Goal: Task Accomplishment & Management: Use online tool/utility

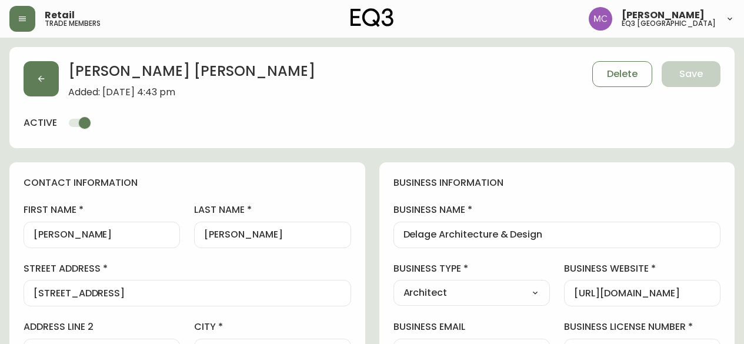
select select "BC"
select select "CA"
select select "CA_EN"
select select "Other"
select select "Architect"
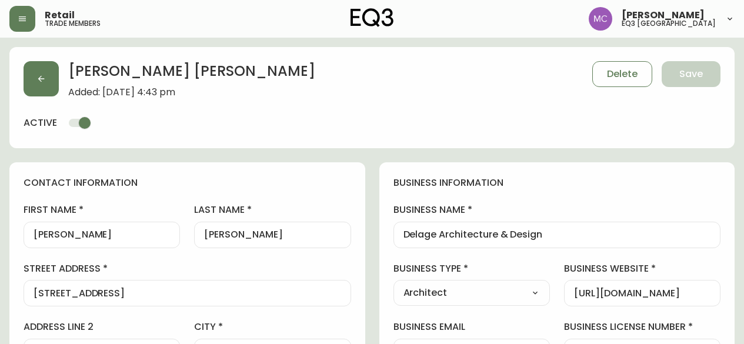
select select "cjw10z96p001r6gs00juufhhe"
select select "false"
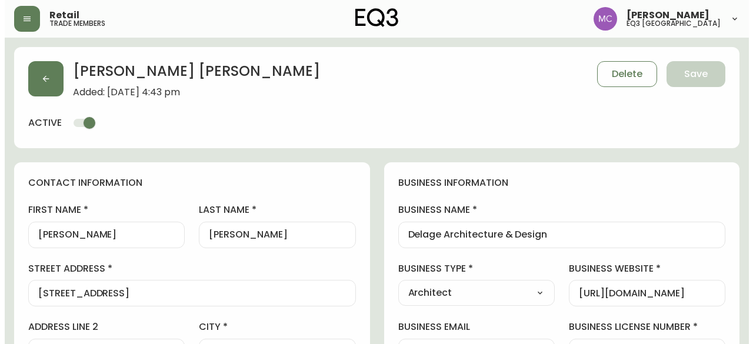
scroll to position [162, 0]
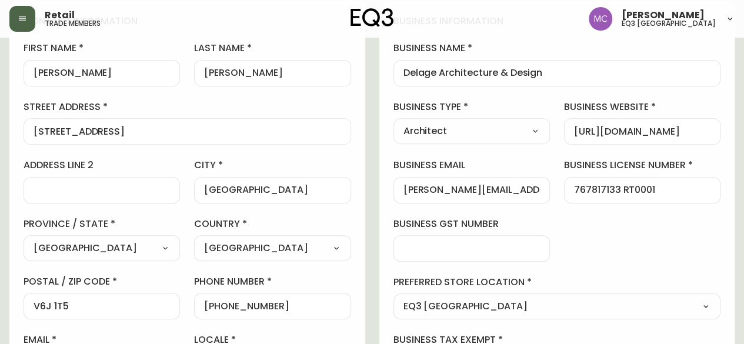
click at [16, 23] on button "button" at bounding box center [22, 19] width 26 height 26
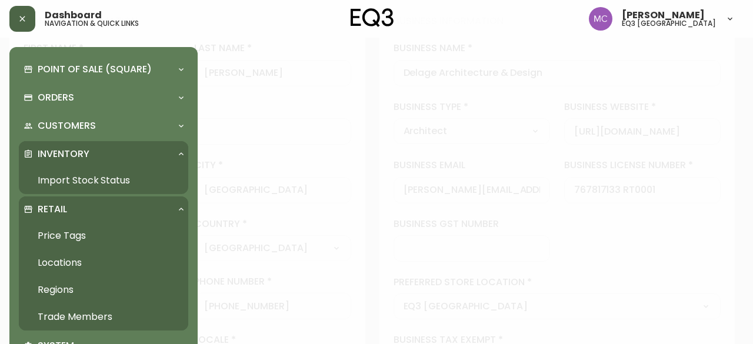
scroll to position [162, 0]
click at [55, 184] on link "Import Stock Status" at bounding box center [103, 180] width 169 height 27
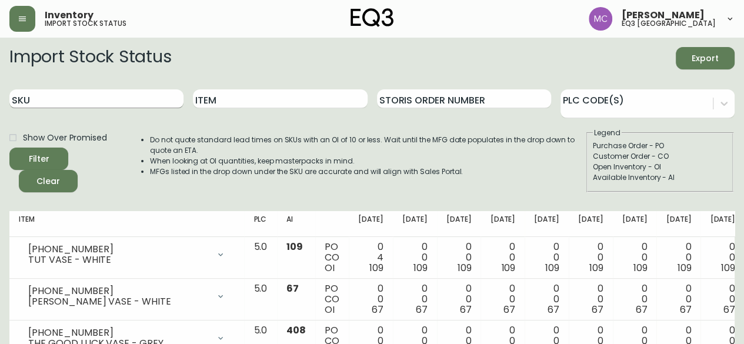
click at [98, 95] on input "SKU" at bounding box center [96, 98] width 174 height 19
paste input "[PHONE_NUMBER]"
type input "[PHONE_NUMBER]"
click at [9, 148] on button "Filter" at bounding box center [38, 159] width 59 height 22
